Goal: Task Accomplishment & Management: Manage account settings

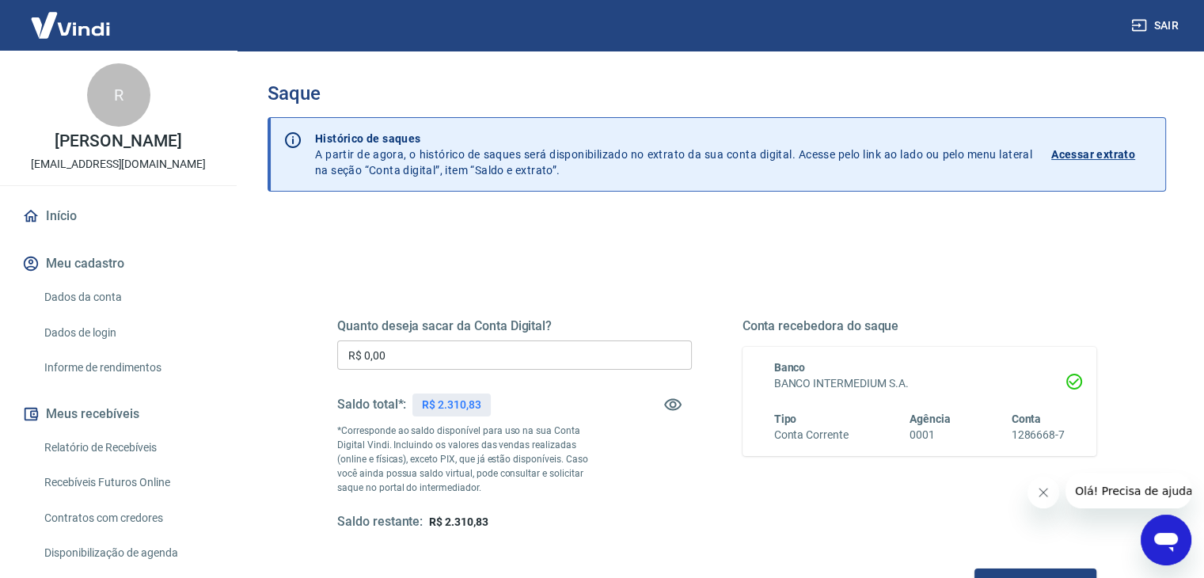
click at [464, 412] on div "R$ 2.310,83" at bounding box center [451, 404] width 78 height 23
copy p "2.310,83"
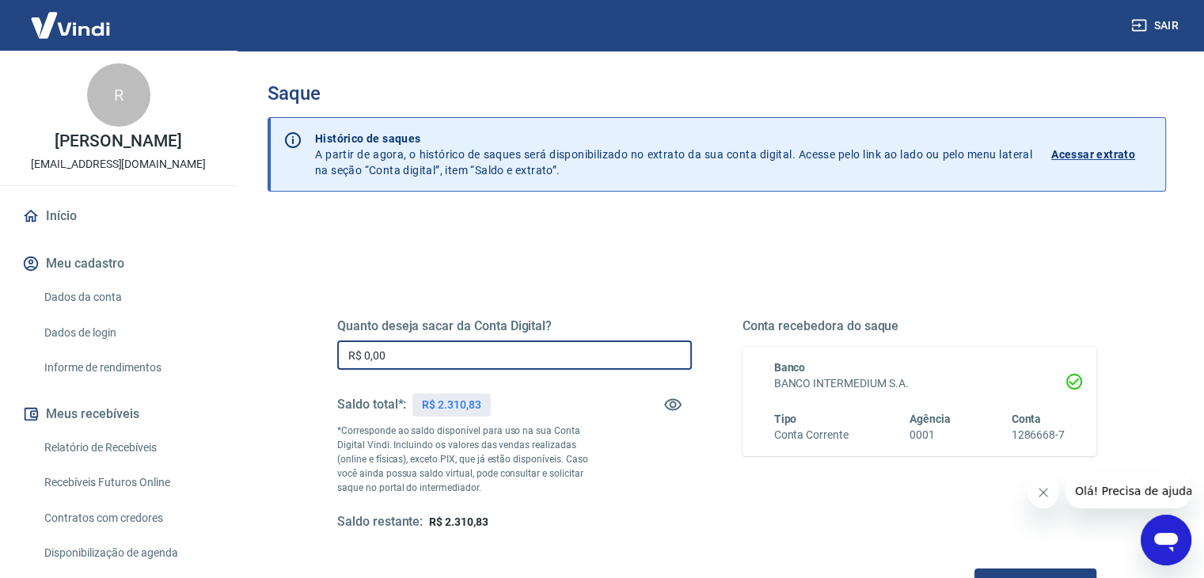
click at [567, 355] on input "R$ 0,00" at bounding box center [514, 354] width 355 height 29
paste input "2.310,83"
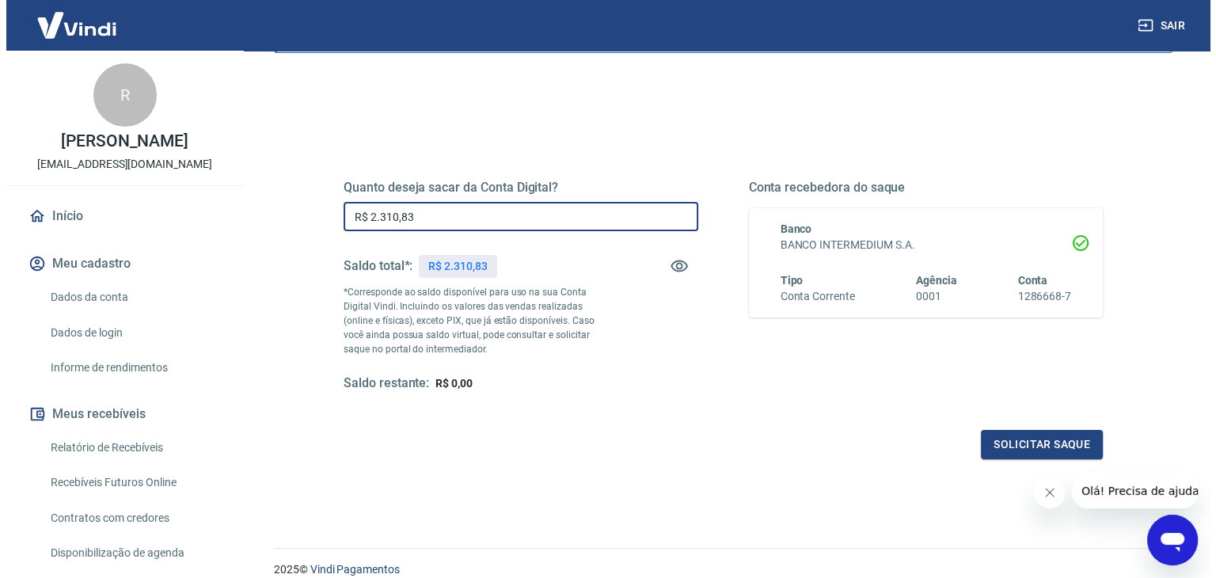
scroll to position [158, 0]
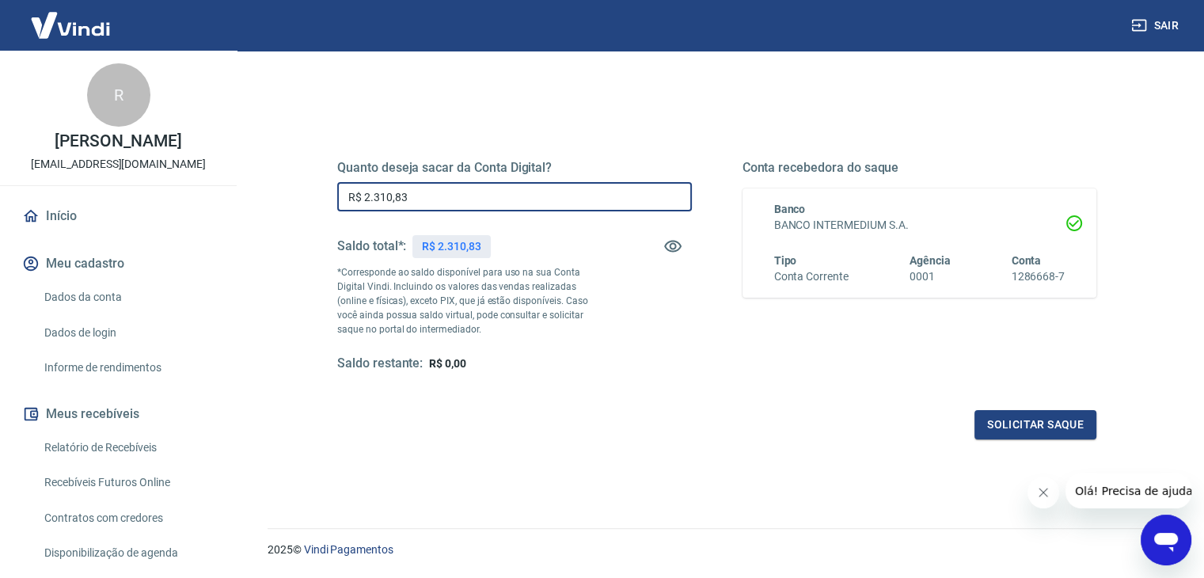
type input "R$ 2.310,83"
click at [628, 309] on div "Quanto deseja sacar da Conta Digital? R$ 2.310,83 ​ Saldo total*: R$ 2.310,83 *…" at bounding box center [514, 266] width 355 height 212
click at [1079, 422] on button "Solicitar saque" at bounding box center [1035, 424] width 122 height 29
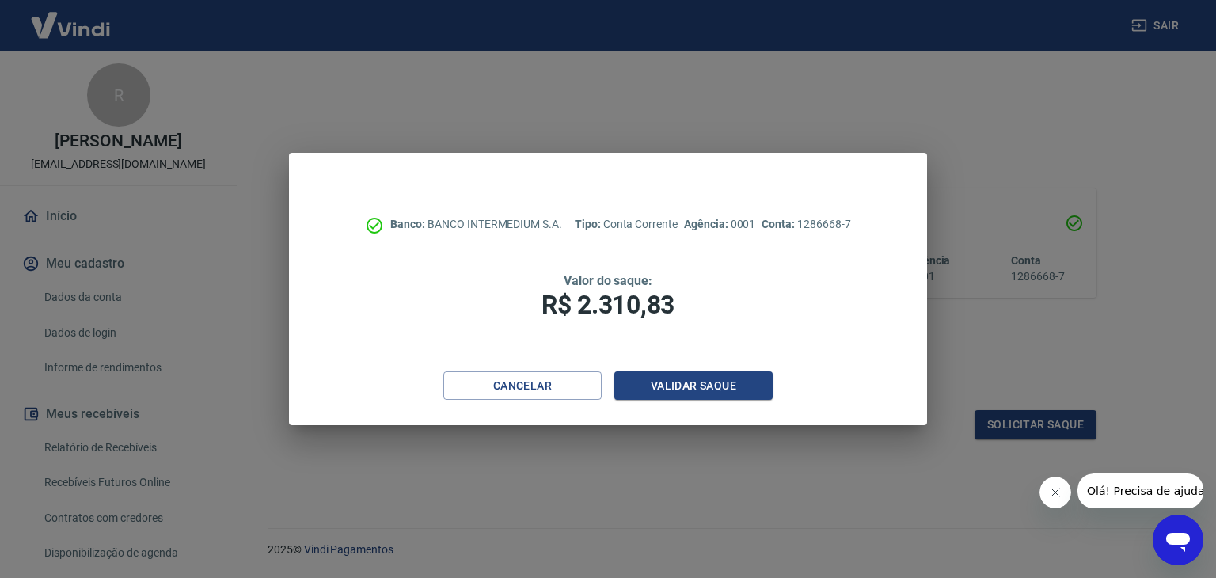
click at [1059, 496] on icon "Fechar mensagem da empresa" at bounding box center [1054, 492] width 13 height 13
click at [742, 379] on button "Validar saque" at bounding box center [693, 385] width 158 height 29
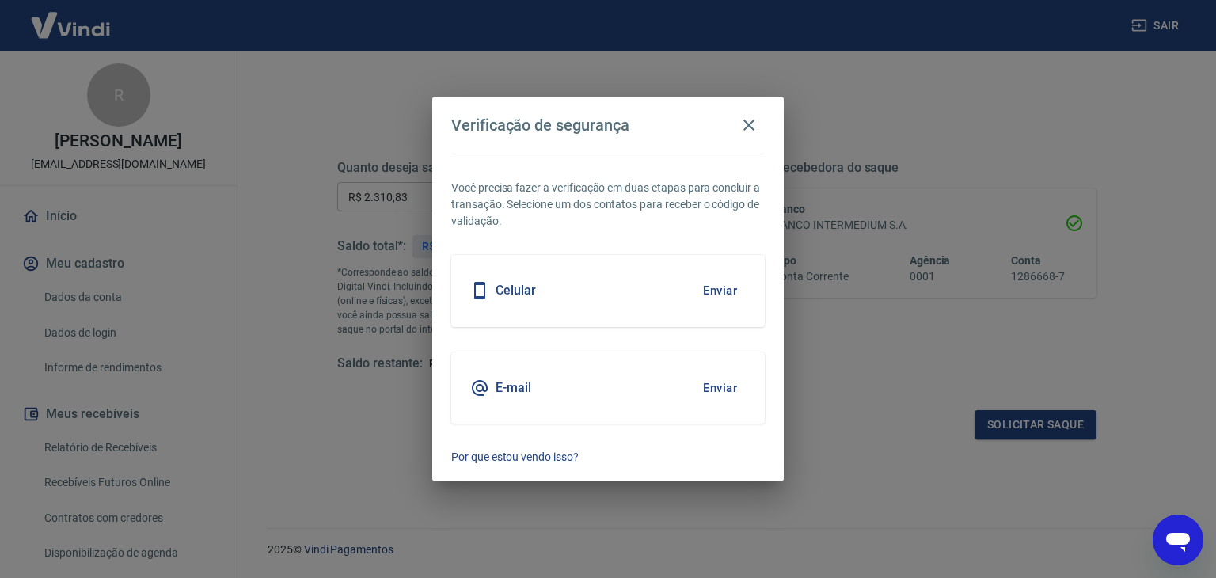
click at [703, 294] on button "Enviar" at bounding box center [719, 290] width 51 height 33
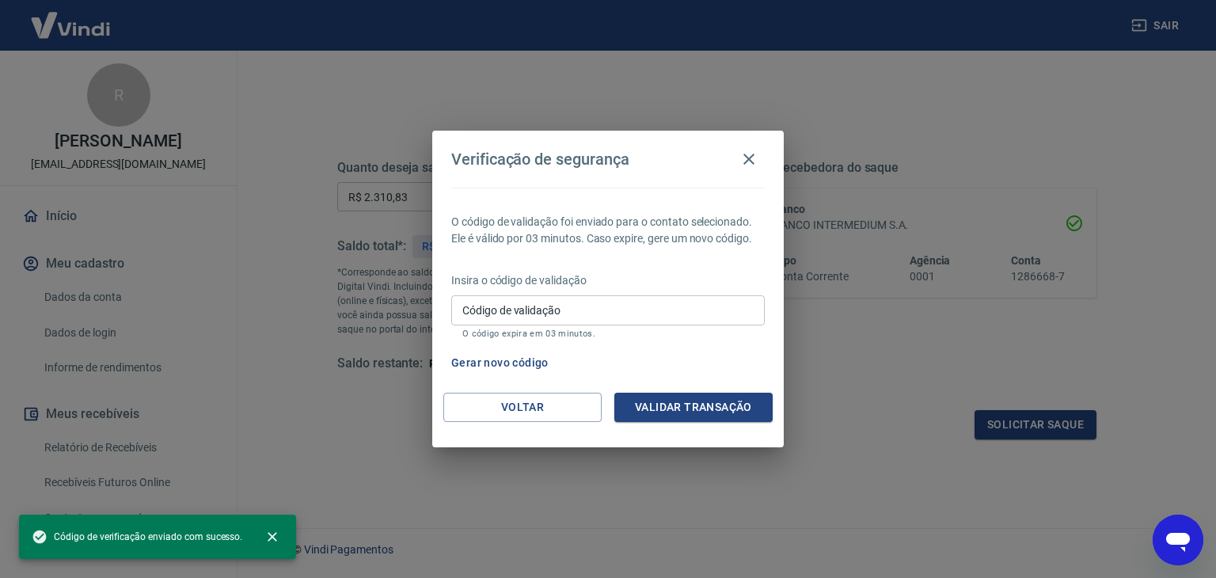
click at [700, 302] on input "Código de validação" at bounding box center [607, 309] width 313 height 29
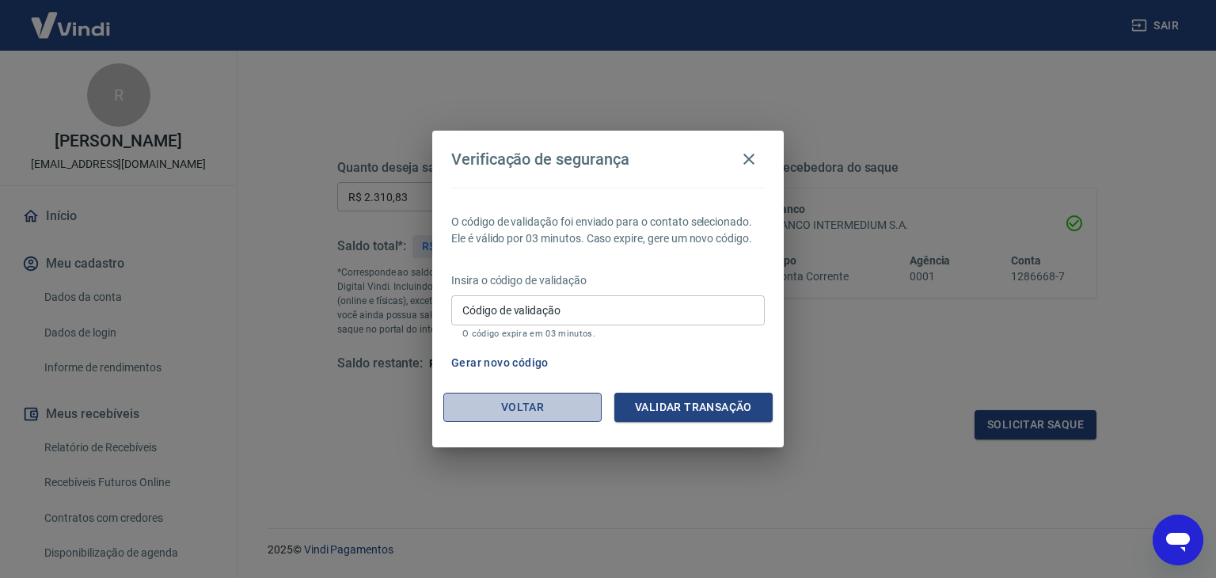
click at [529, 394] on button "Voltar" at bounding box center [522, 407] width 158 height 29
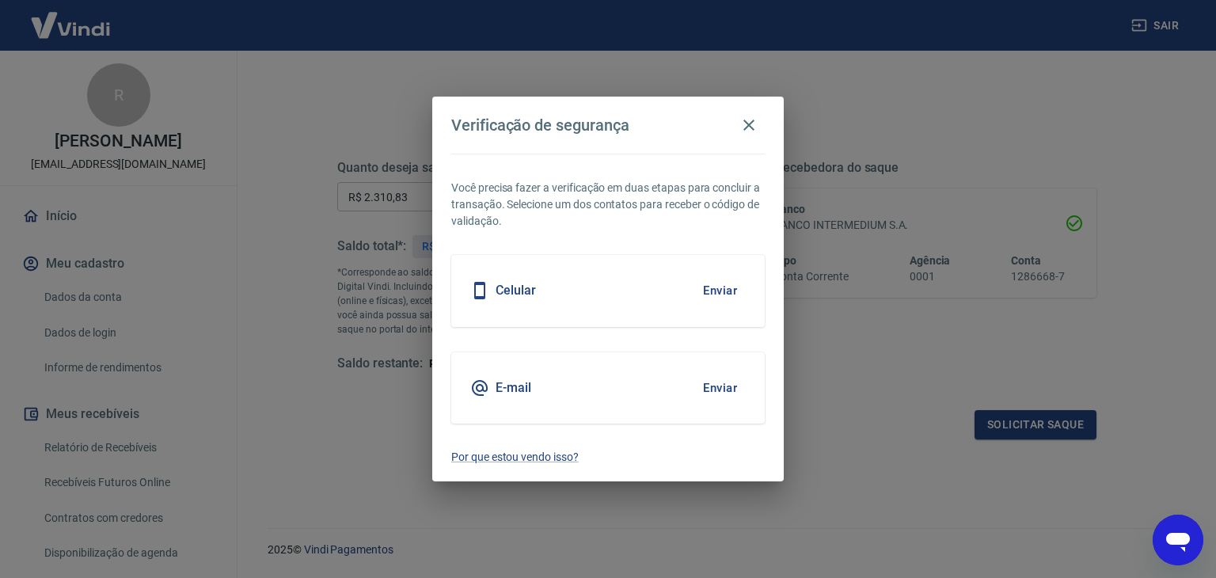
click at [716, 390] on button "Enviar" at bounding box center [719, 387] width 51 height 33
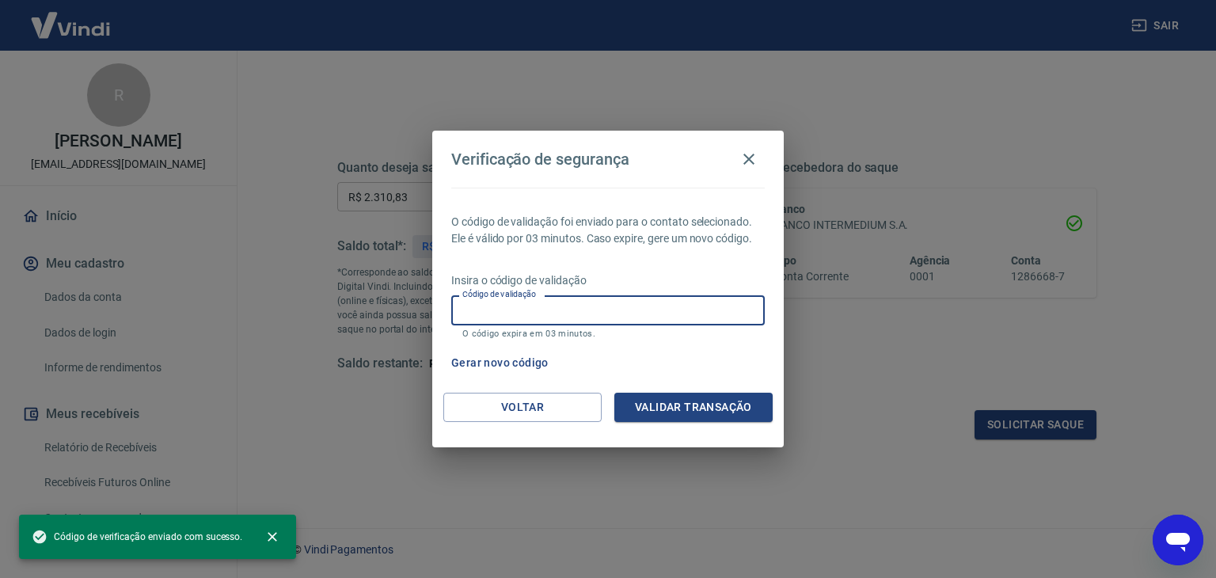
click at [611, 311] on input "Código de validação" at bounding box center [607, 309] width 313 height 29
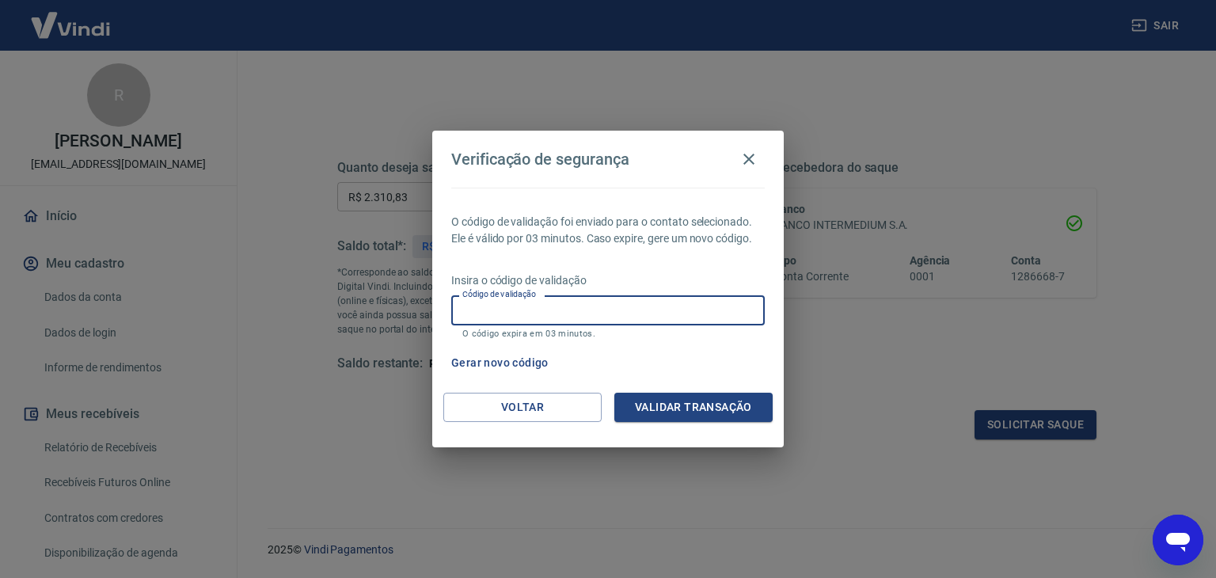
click at [611, 311] on input "Código de validação" at bounding box center [607, 309] width 313 height 29
click at [633, 309] on input "Código de validação" at bounding box center [607, 309] width 313 height 29
type input "696826"
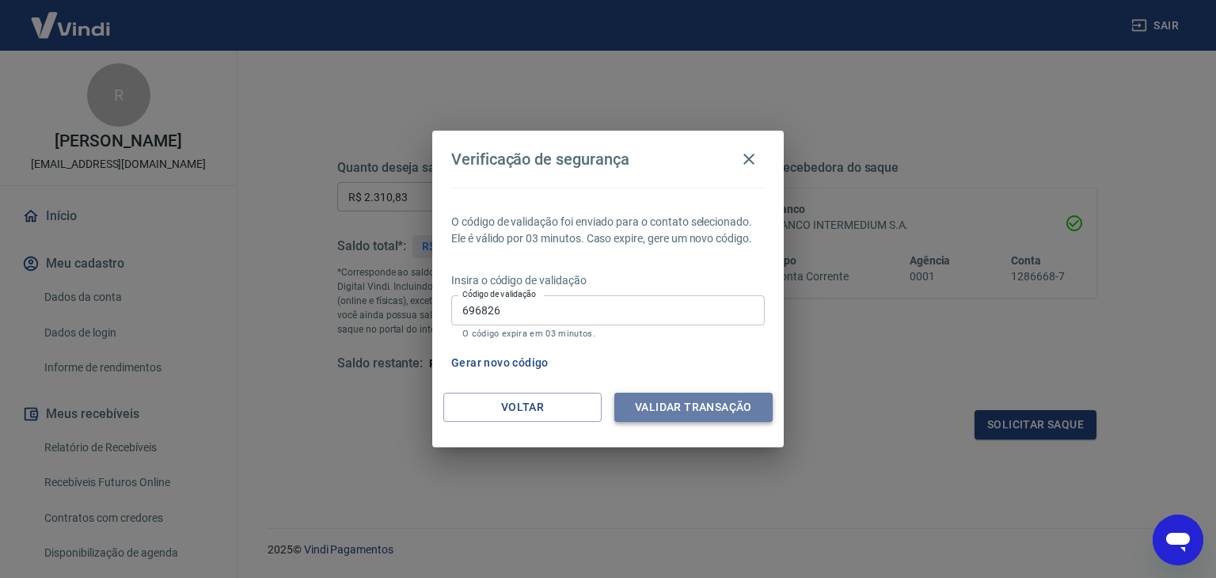
click at [650, 400] on button "Validar transação" at bounding box center [693, 407] width 158 height 29
